Goal: Task Accomplishment & Management: Manage account settings

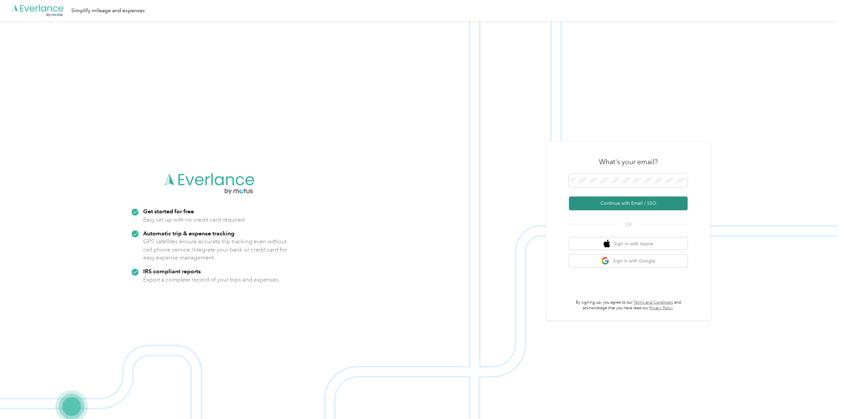
click at [599, 203] on button "Continue with Email / SSO" at bounding box center [628, 204] width 119 height 14
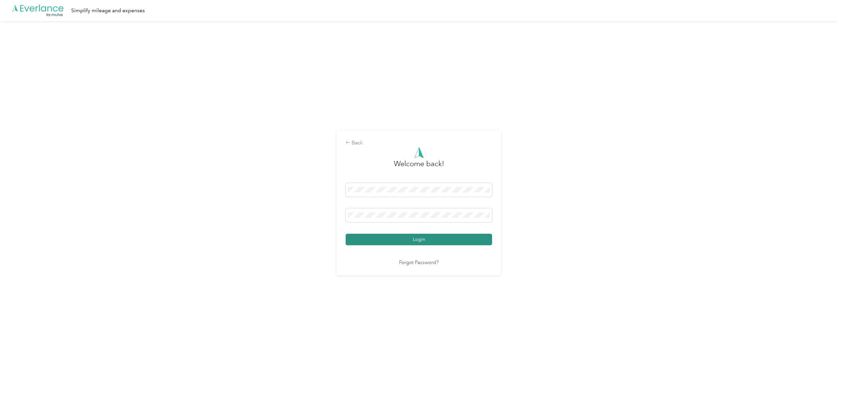
click at [423, 241] on button "Login" at bounding box center [419, 240] width 146 height 12
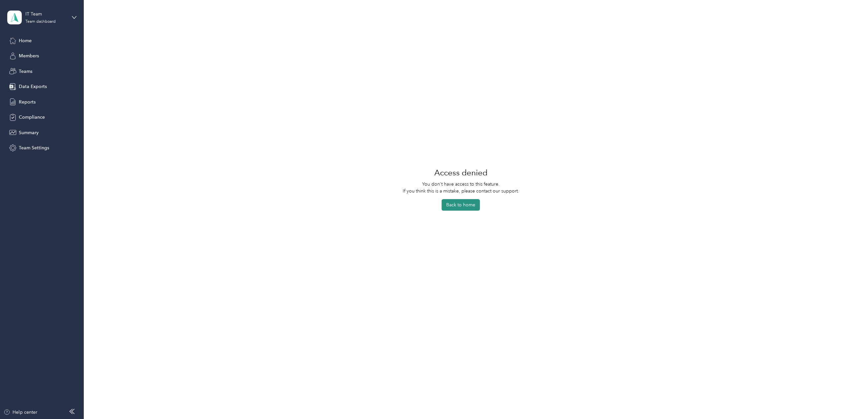
click at [471, 204] on button "Back to home" at bounding box center [461, 205] width 38 height 12
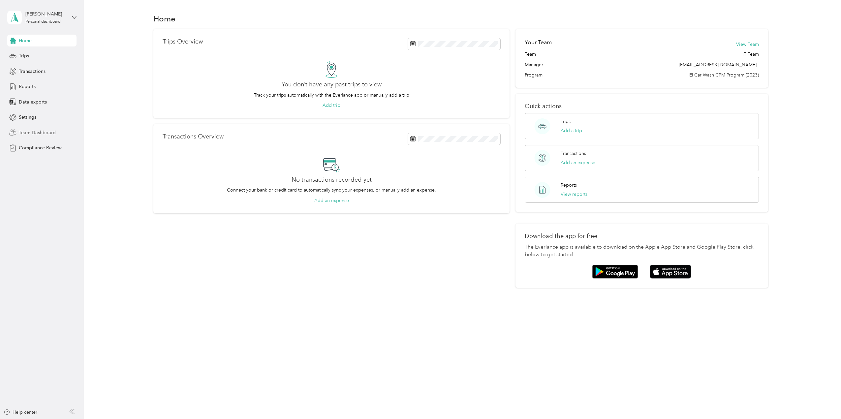
click at [40, 132] on span "Team Dashboard" at bounding box center [37, 132] width 37 height 7
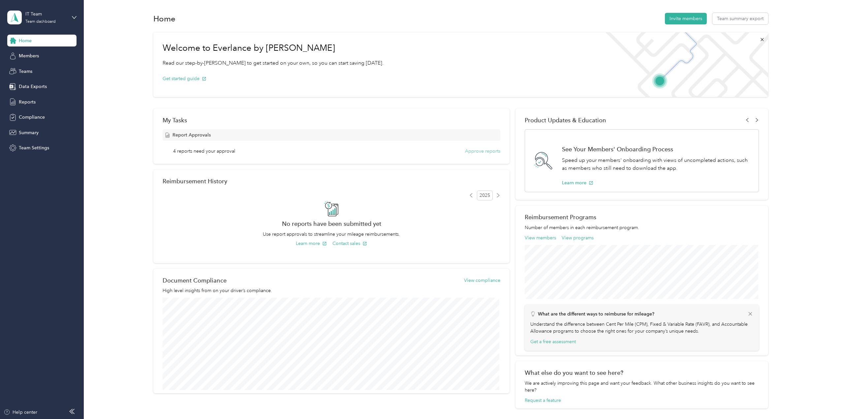
click at [485, 151] on button "Approve reports" at bounding box center [482, 151] width 35 height 7
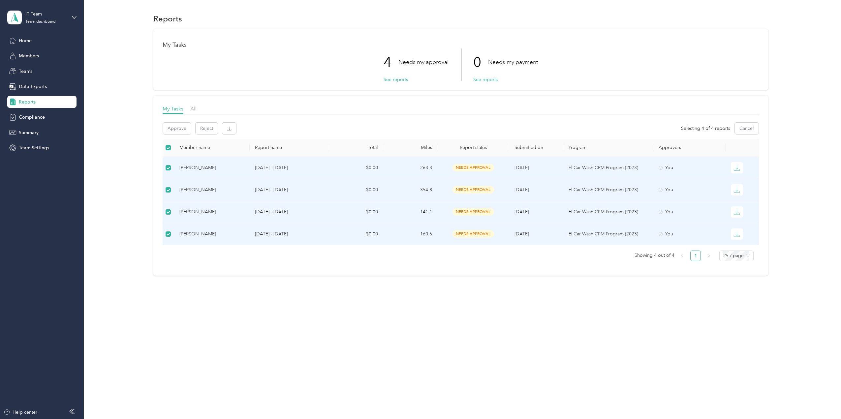
click at [512, 363] on div "Reports My Tasks 4 Needs my approval See reports 0 Needs my payment See reports…" at bounding box center [461, 209] width 754 height 419
click at [179, 127] on button "Approve" at bounding box center [177, 129] width 28 height 12
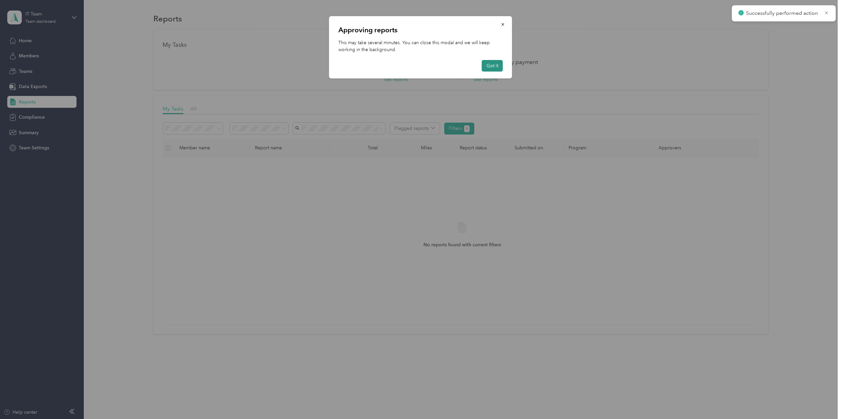
click at [494, 66] on button "Got it" at bounding box center [492, 66] width 21 height 12
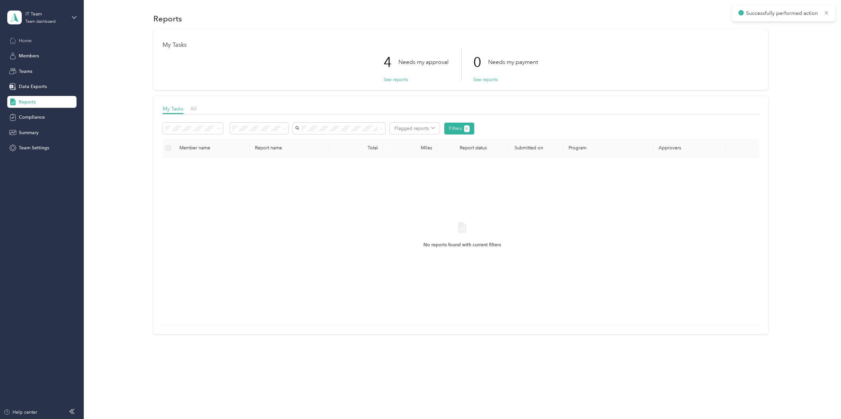
click at [30, 39] on span "Home" at bounding box center [25, 40] width 13 height 7
